Goal: Information Seeking & Learning: Learn about a topic

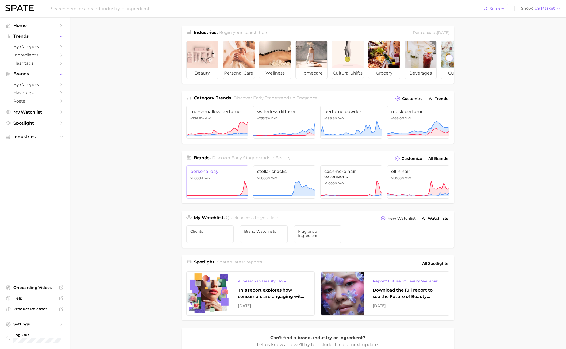
click at [219, 174] on span "personal day" at bounding box center [217, 171] width 54 height 5
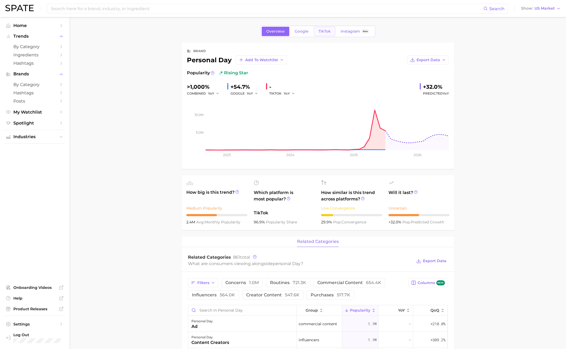
click at [322, 31] on span "TikTok" at bounding box center [324, 31] width 12 height 5
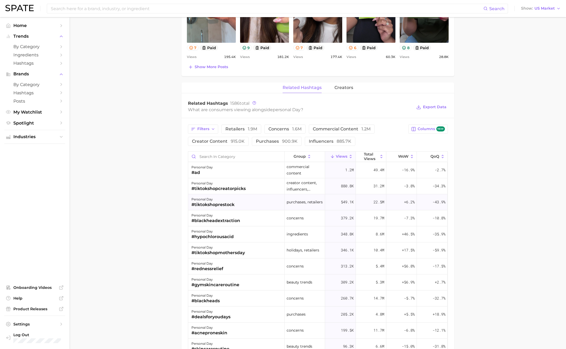
scroll to position [321, 0]
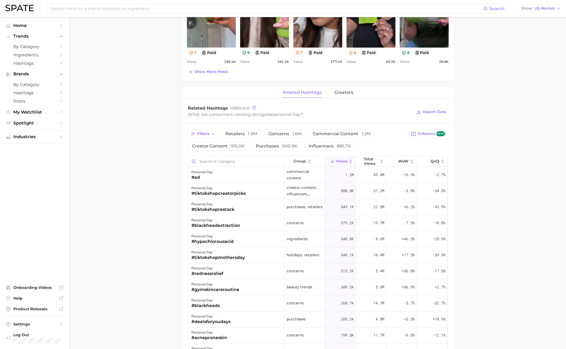
click at [94, 226] on main "Overview Google TikTok Instagram Beta brand personal day Add to Watchlist Expor…" at bounding box center [317, 117] width 496 height 842
